Goal: Task Accomplishment & Management: Manage account settings

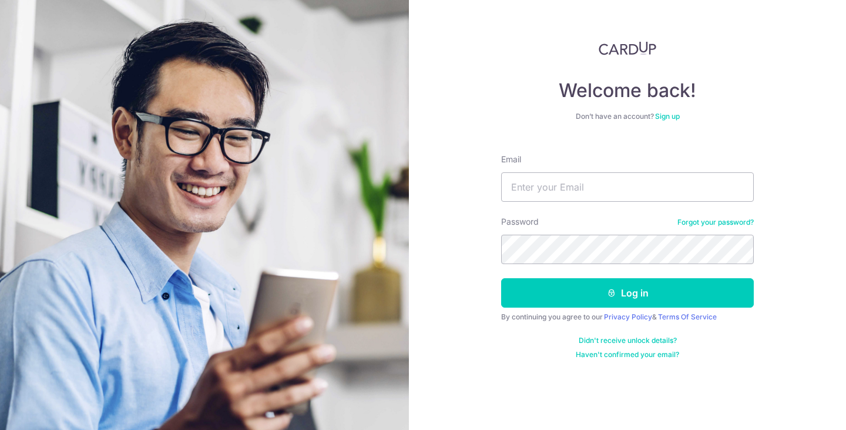
type input "[EMAIL_ADDRESS][DOMAIN_NAME]"
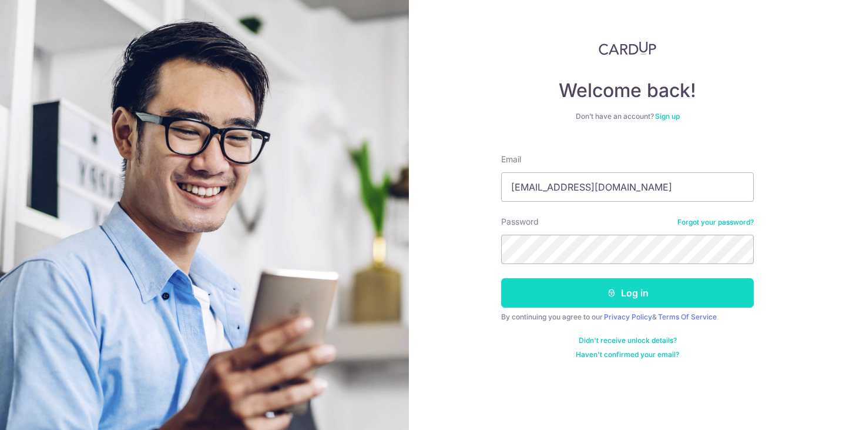
click at [602, 295] on button "Log in" at bounding box center [627, 292] width 253 height 29
